Goal: Navigation & Orientation: Understand site structure

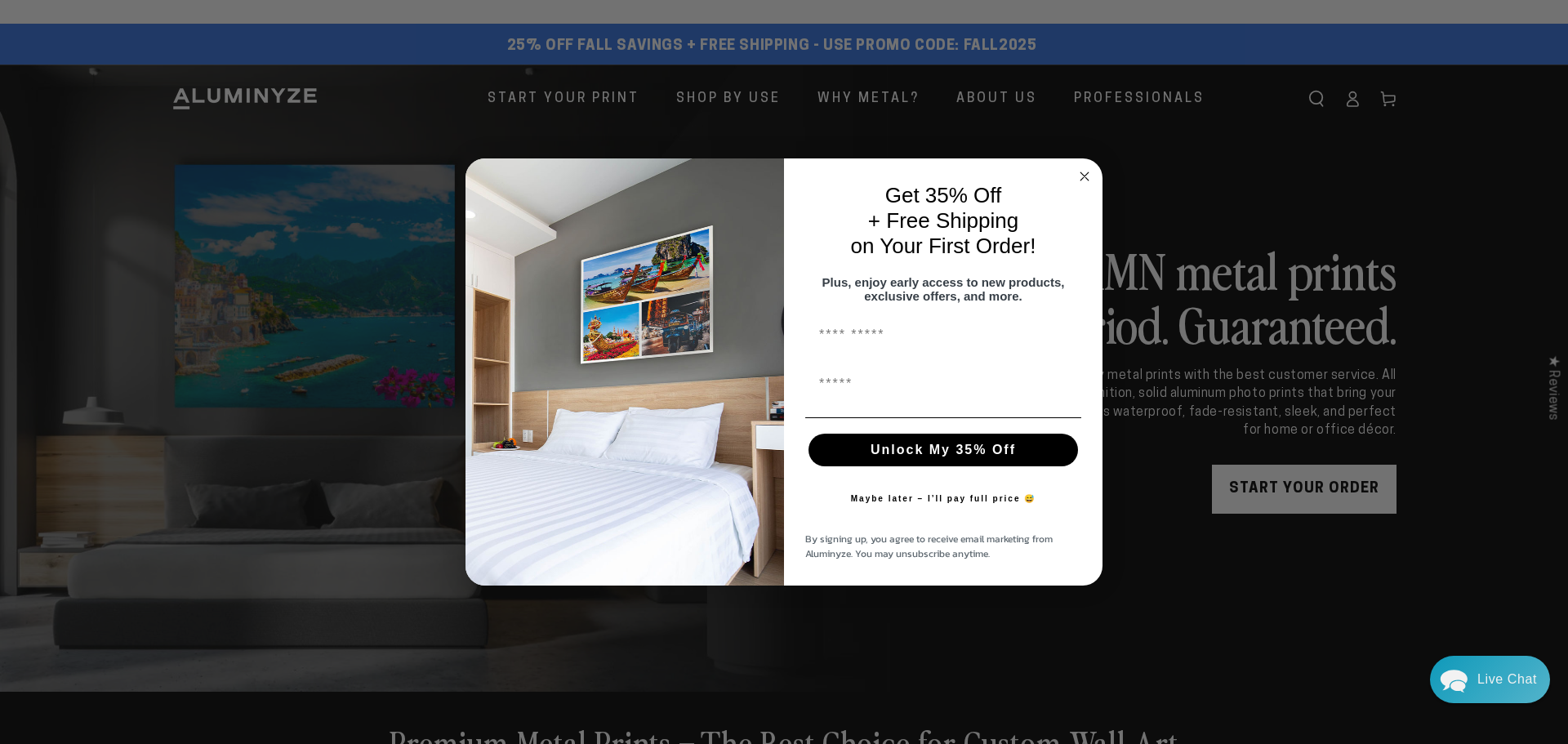
click at [1083, 175] on circle "Close dialog" at bounding box center [1085, 176] width 19 height 19
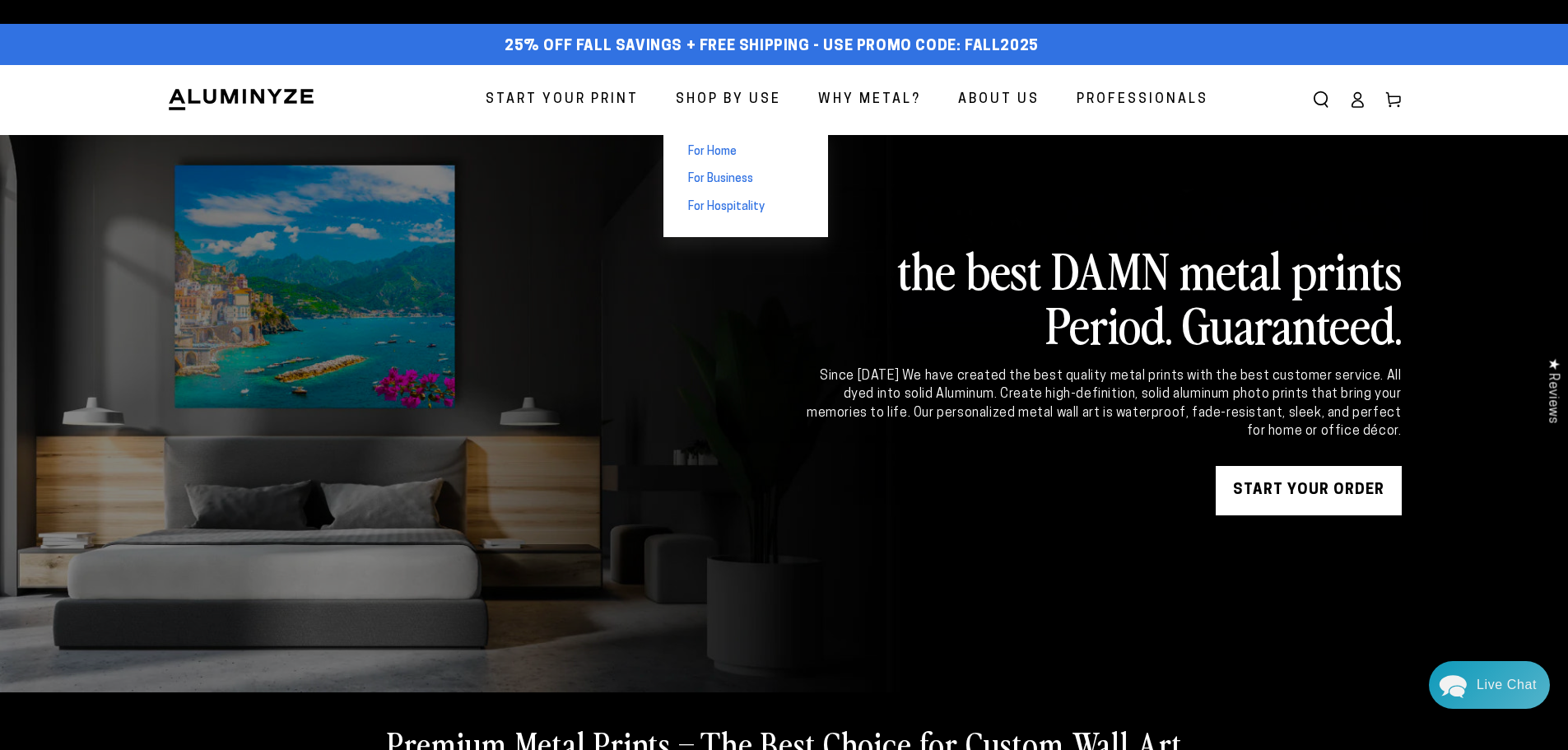
click at [708, 152] on span "For Home" at bounding box center [713, 152] width 49 height 17
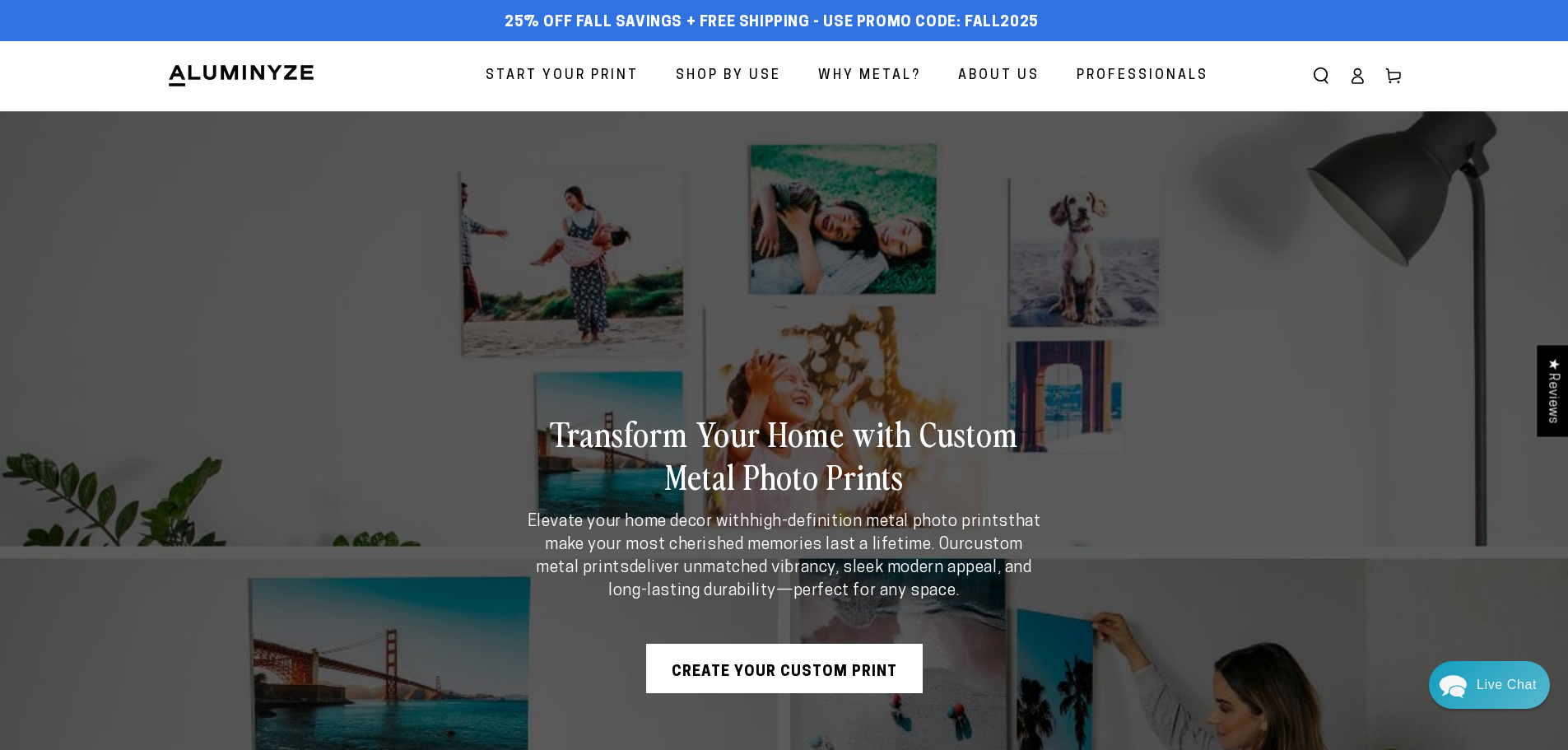
click at [1011, 77] on span "About Us" at bounding box center [999, 76] width 82 height 24
